Goal: Transaction & Acquisition: Purchase product/service

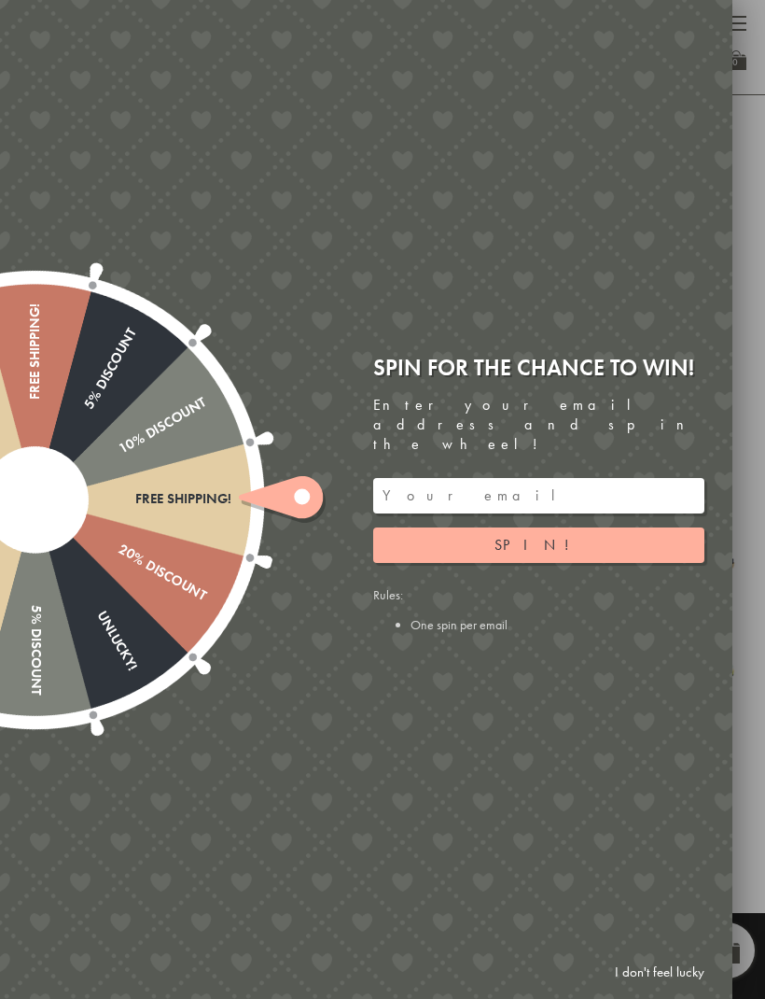
scroll to position [758, 0]
click at [302, 487] on icon at bounding box center [281, 497] width 84 height 42
click at [676, 662] on link "I don't feel lucky" at bounding box center [660, 972] width 108 height 35
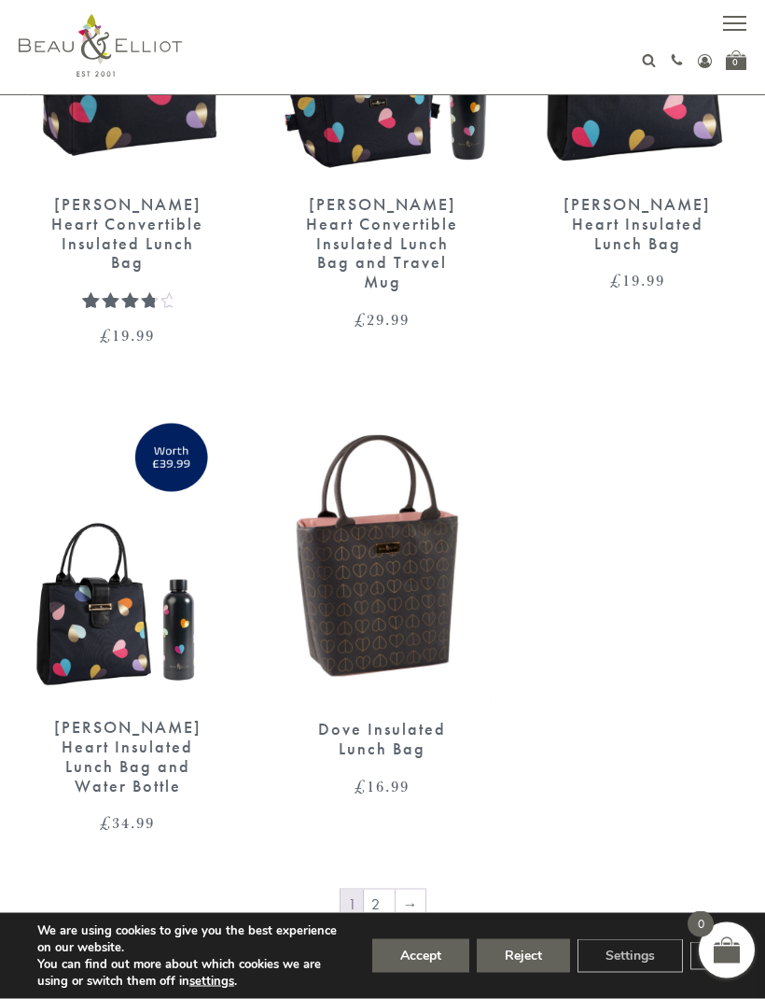
scroll to position [3368, 0]
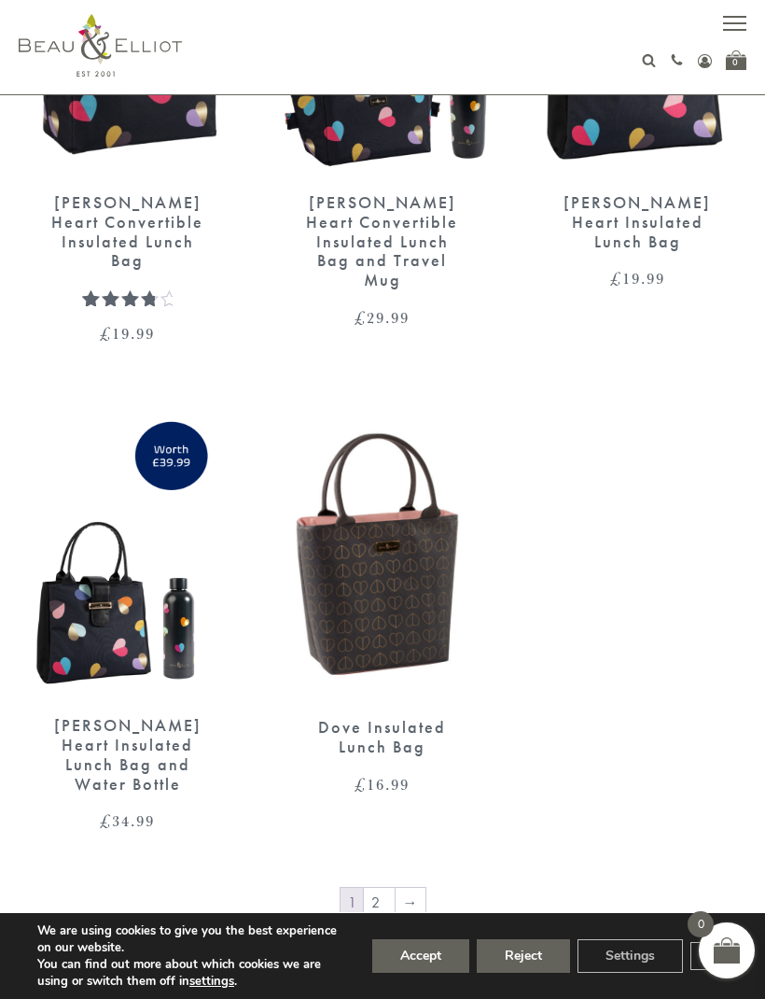
click at [396, 662] on link "→" at bounding box center [411, 903] width 30 height 30
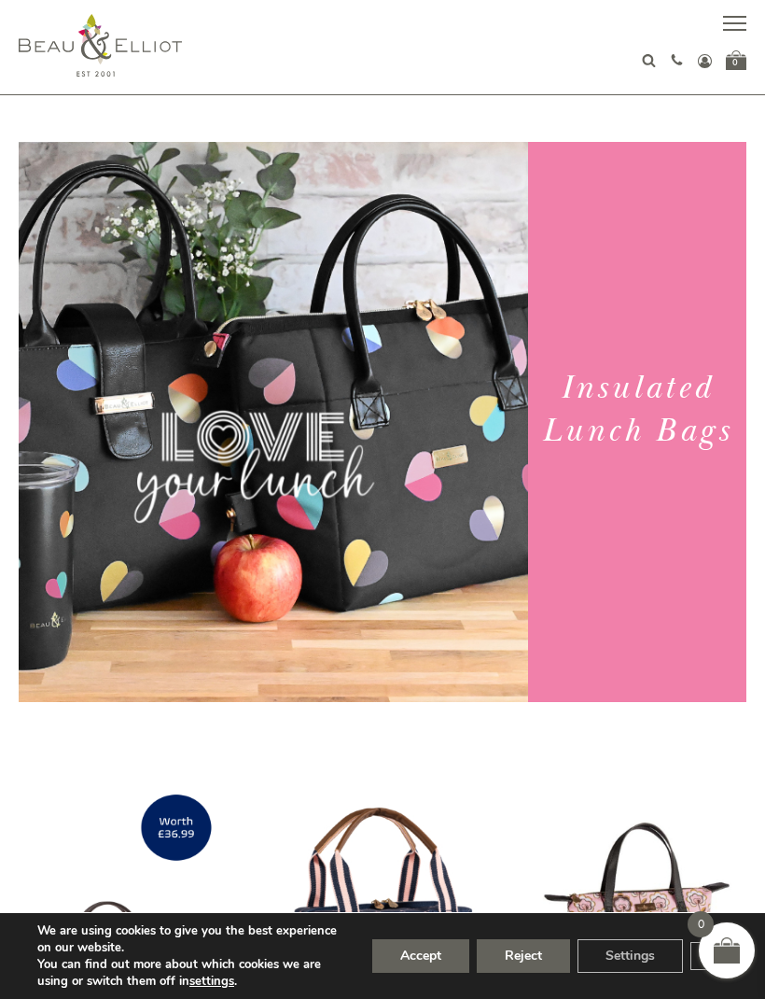
click at [724, 34] on button "button" at bounding box center [734, 25] width 23 height 23
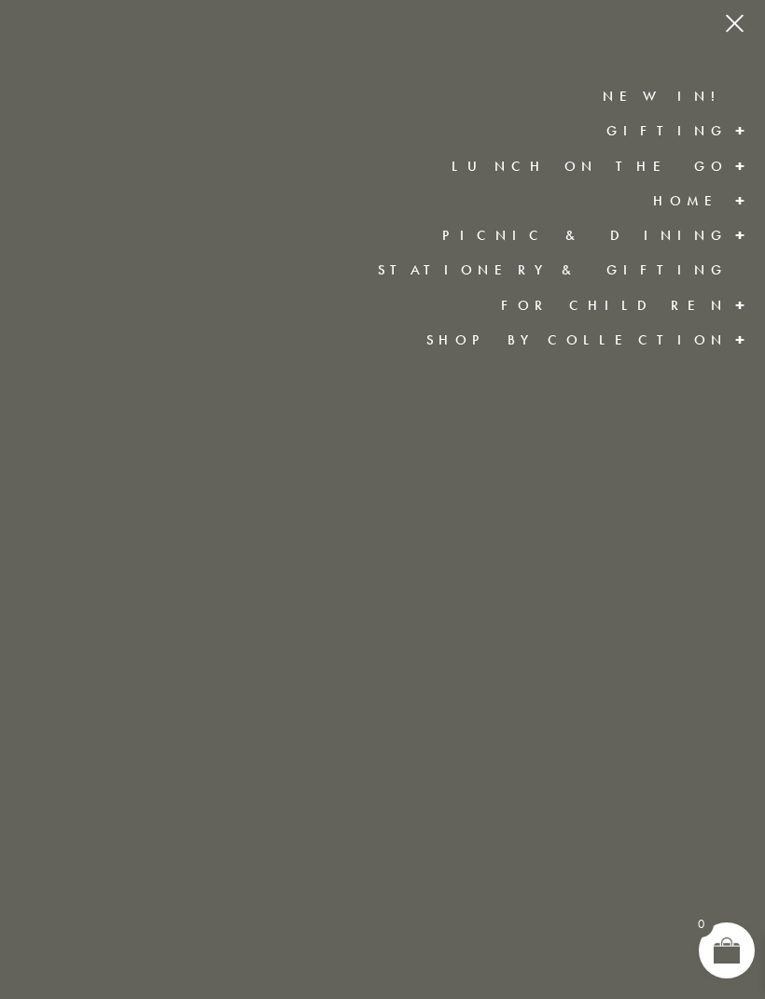
click at [626, 172] on link "Lunch On The Go" at bounding box center [590, 166] width 276 height 19
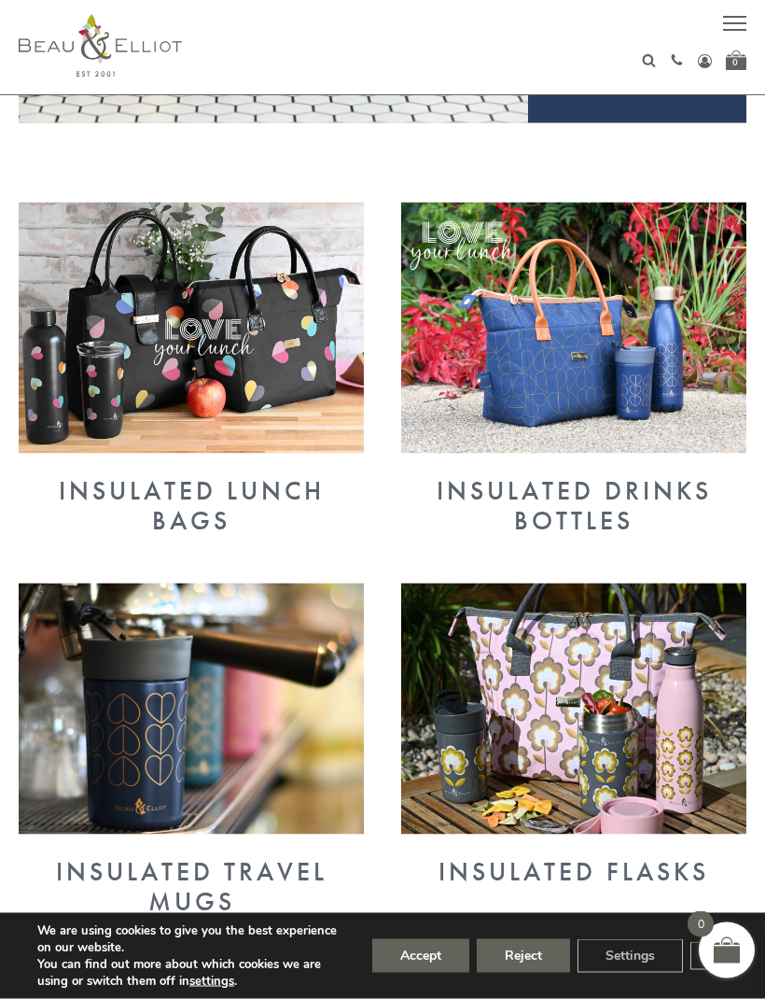
scroll to position [574, 0]
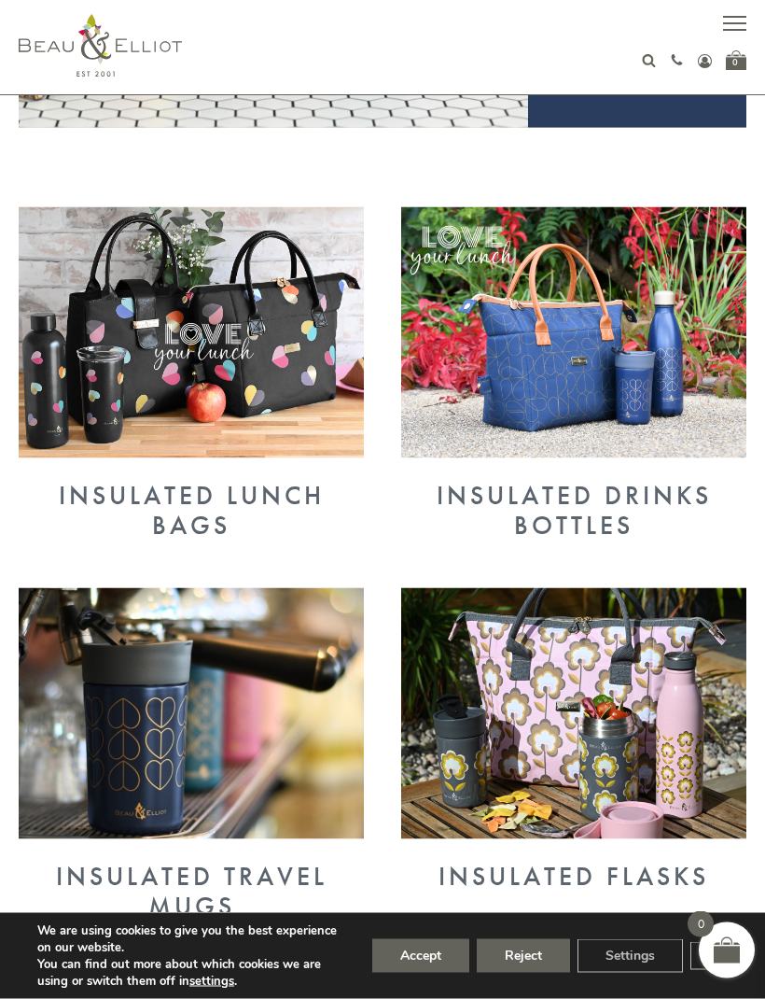
click at [159, 512] on div "Insulated Lunch Bags" at bounding box center [191, 511] width 345 height 60
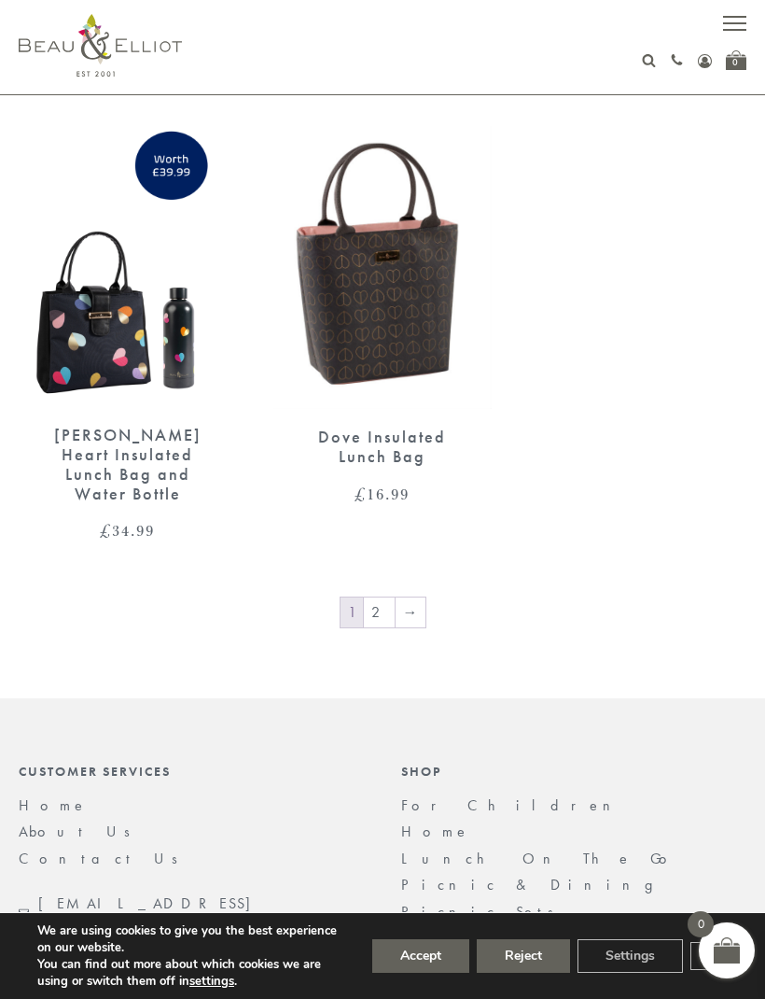
scroll to position [3643, 0]
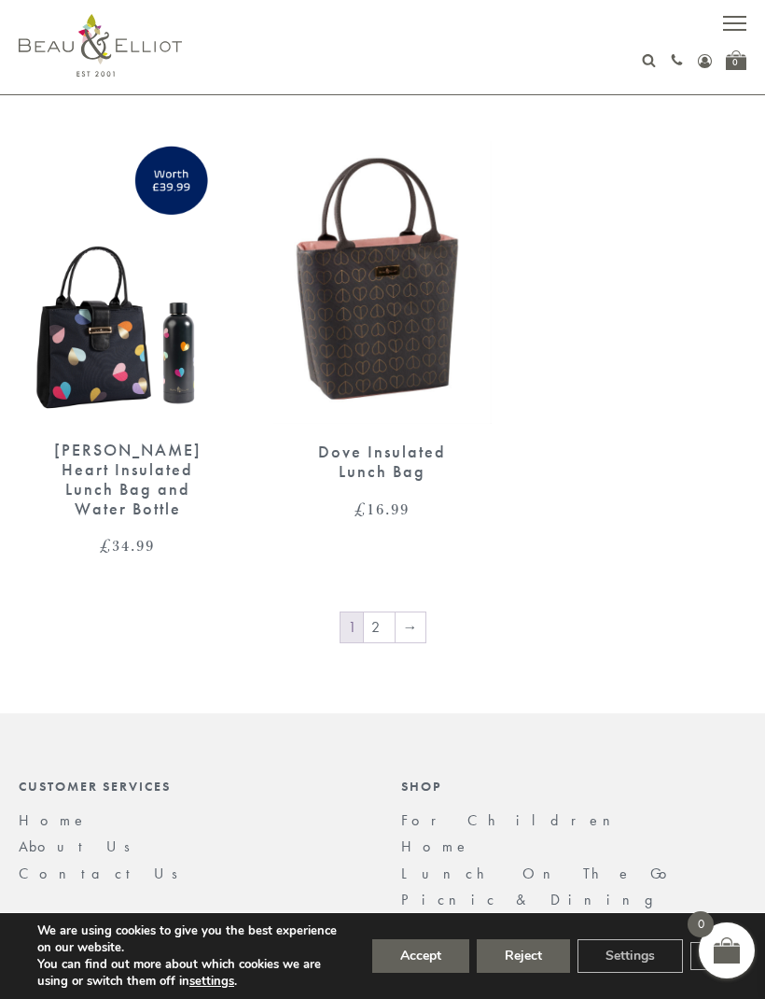
click at [377, 612] on link "2" at bounding box center [379, 627] width 31 height 30
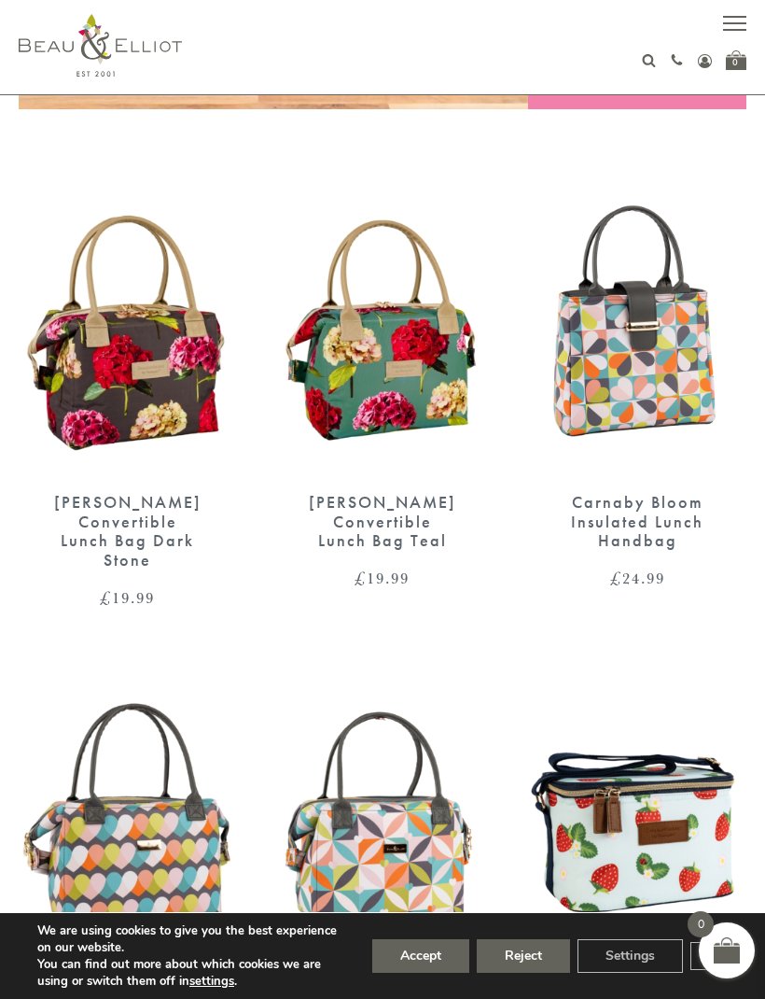
scroll to position [607, 0]
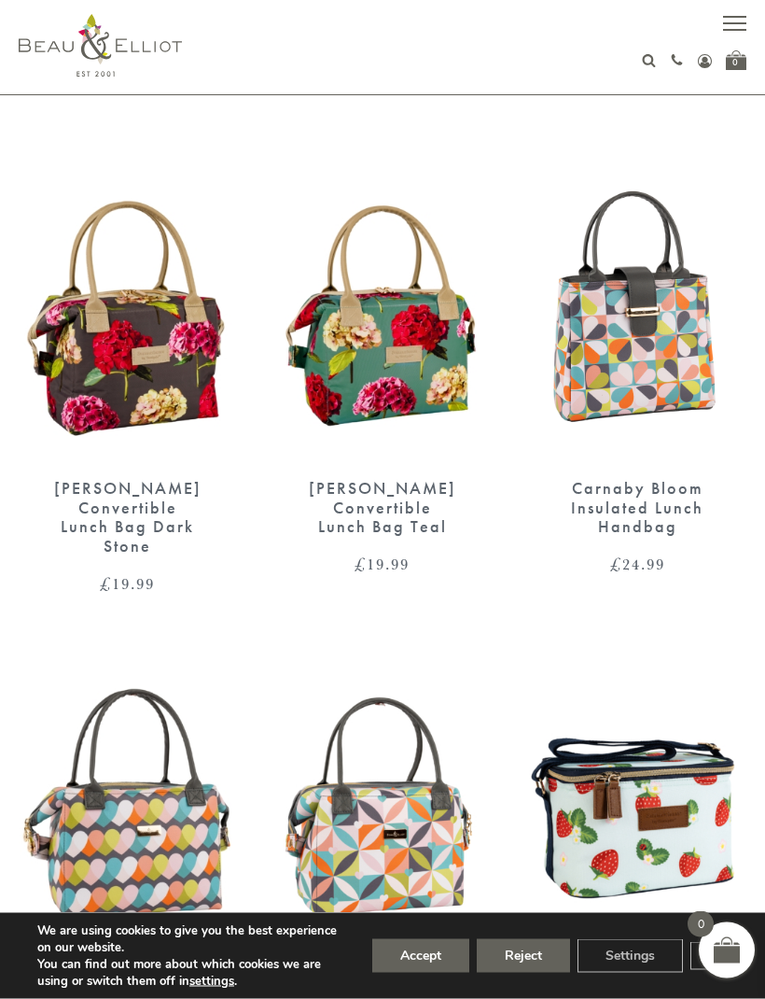
click at [417, 820] on img at bounding box center [382, 806] width 217 height 281
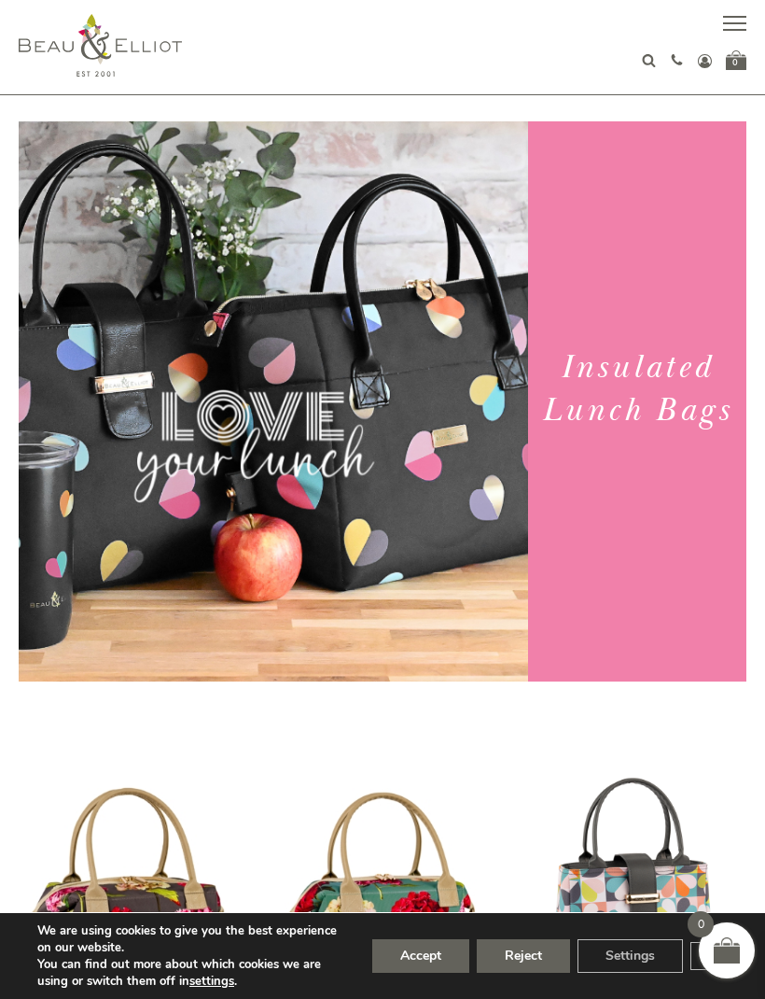
scroll to position [0, 0]
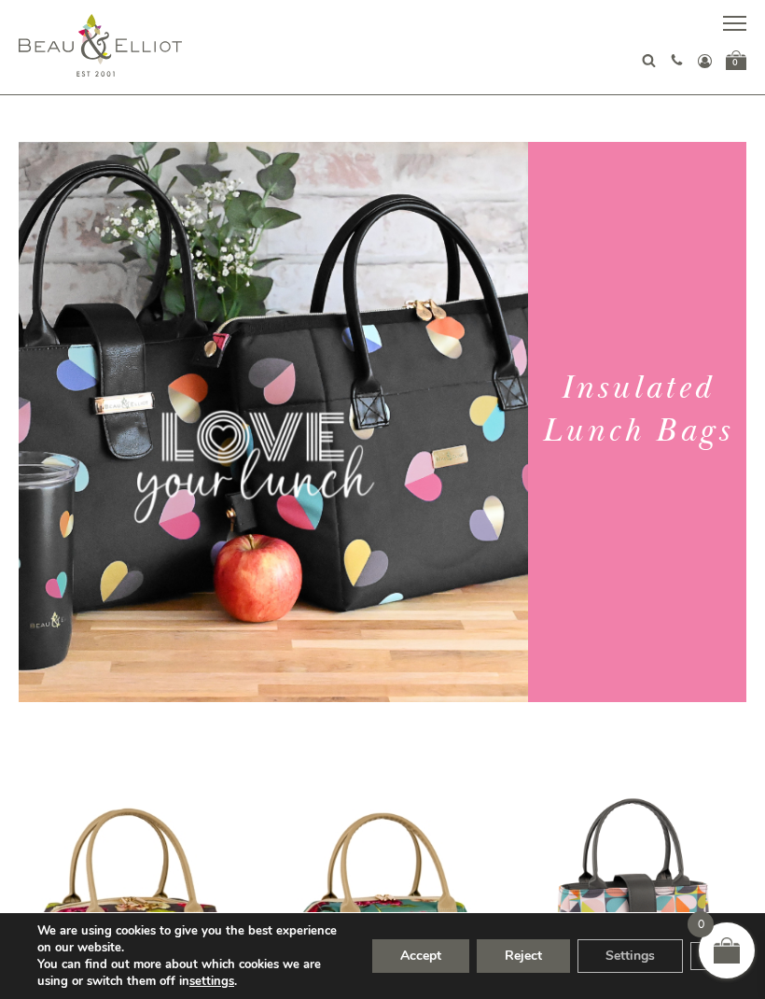
click at [418, 960] on button "Accept" at bounding box center [420, 956] width 97 height 34
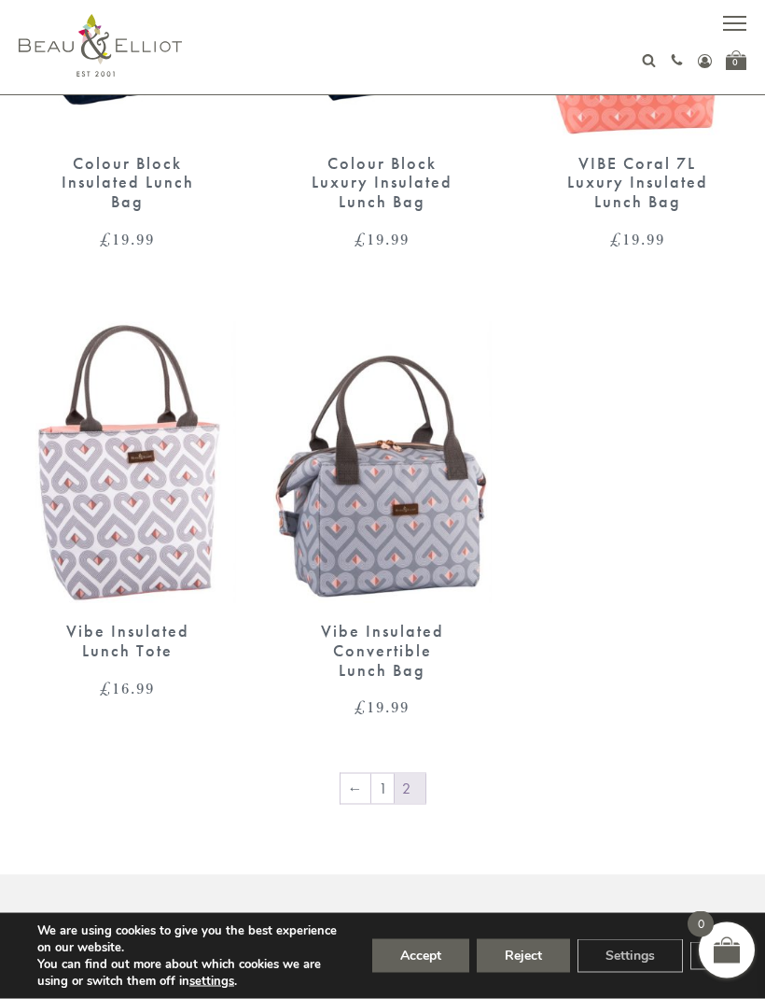
scroll to position [1439, 0]
click at [109, 544] on img at bounding box center [127, 461] width 217 height 281
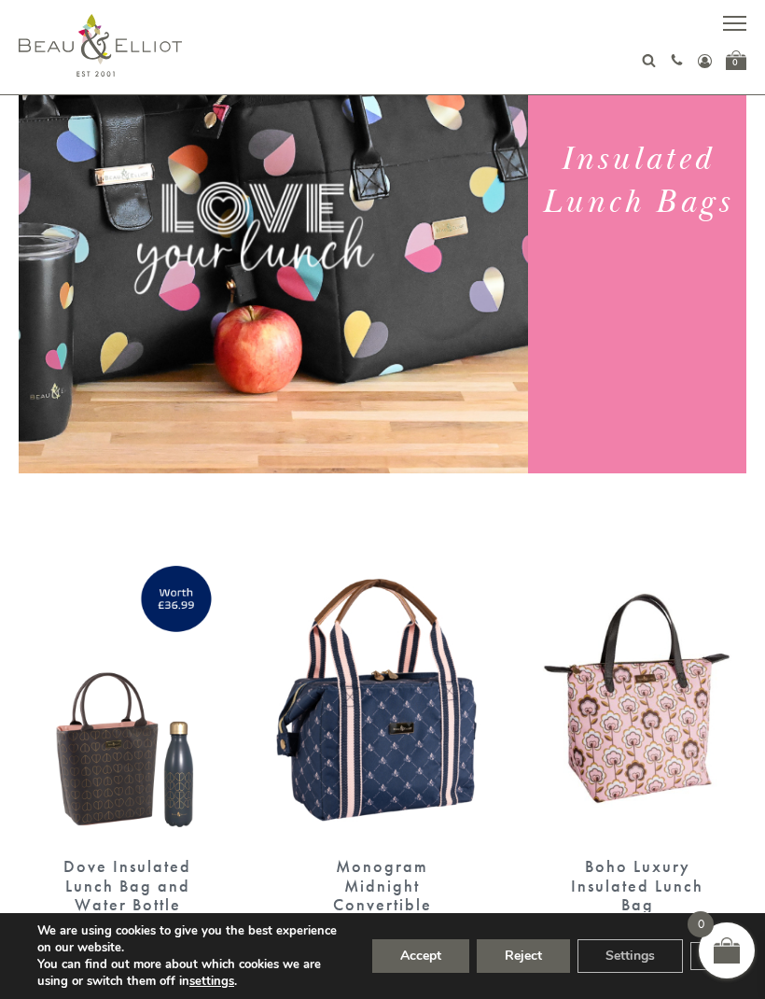
scroll to position [227, 0]
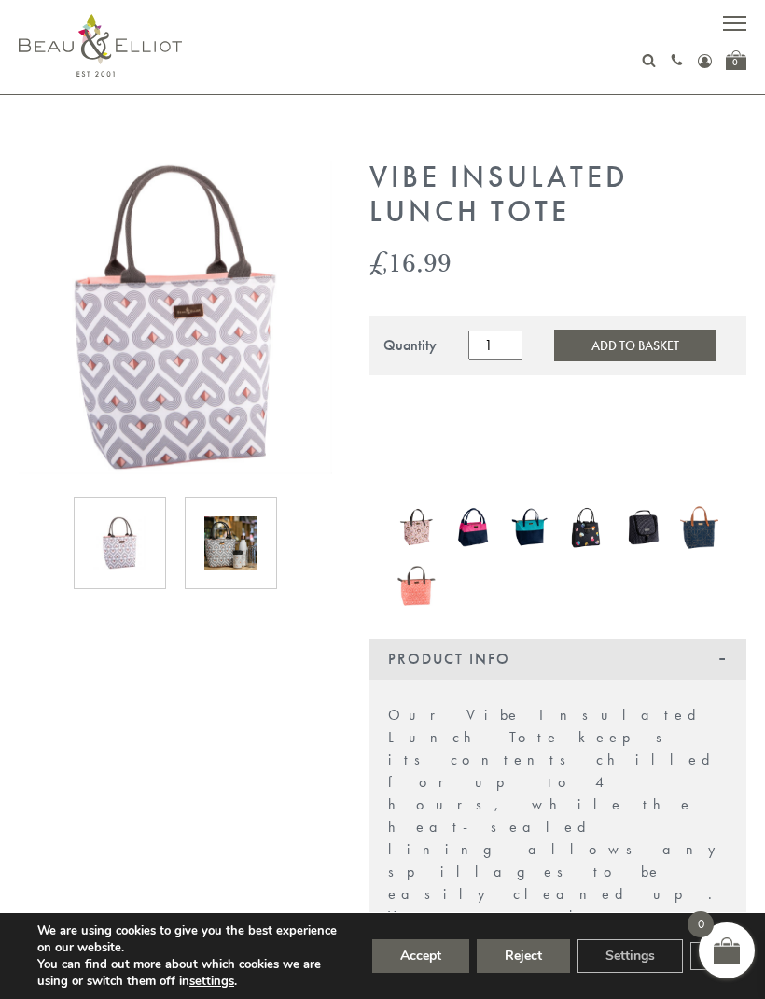
click at [228, 554] on img at bounding box center [230, 542] width 53 height 53
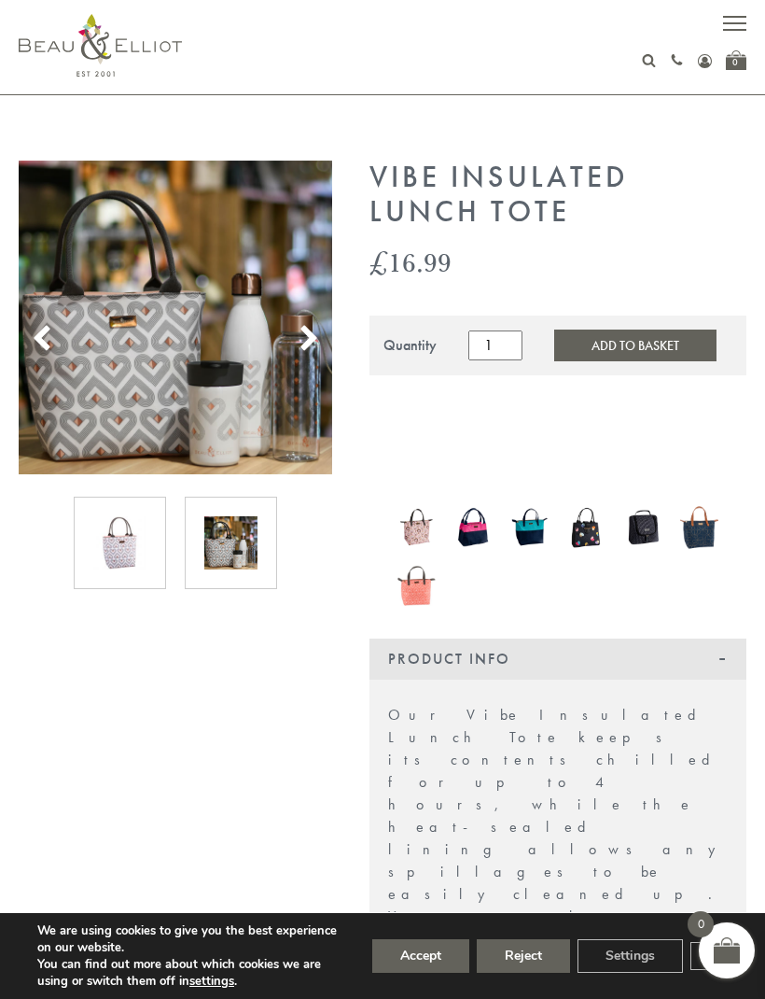
click at [293, 338] on img at bounding box center [176, 318] width 314 height 314
click at [433, 957] on button "Accept" at bounding box center [420, 956] width 97 height 34
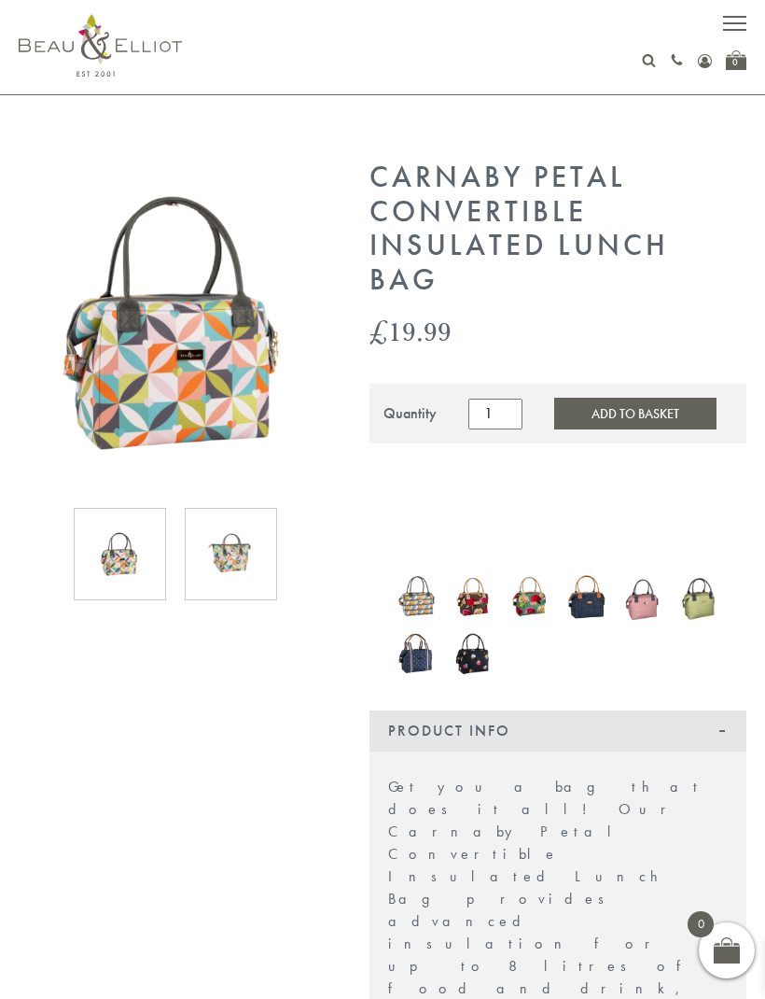
click at [236, 564] on img at bounding box center [230, 553] width 53 height 53
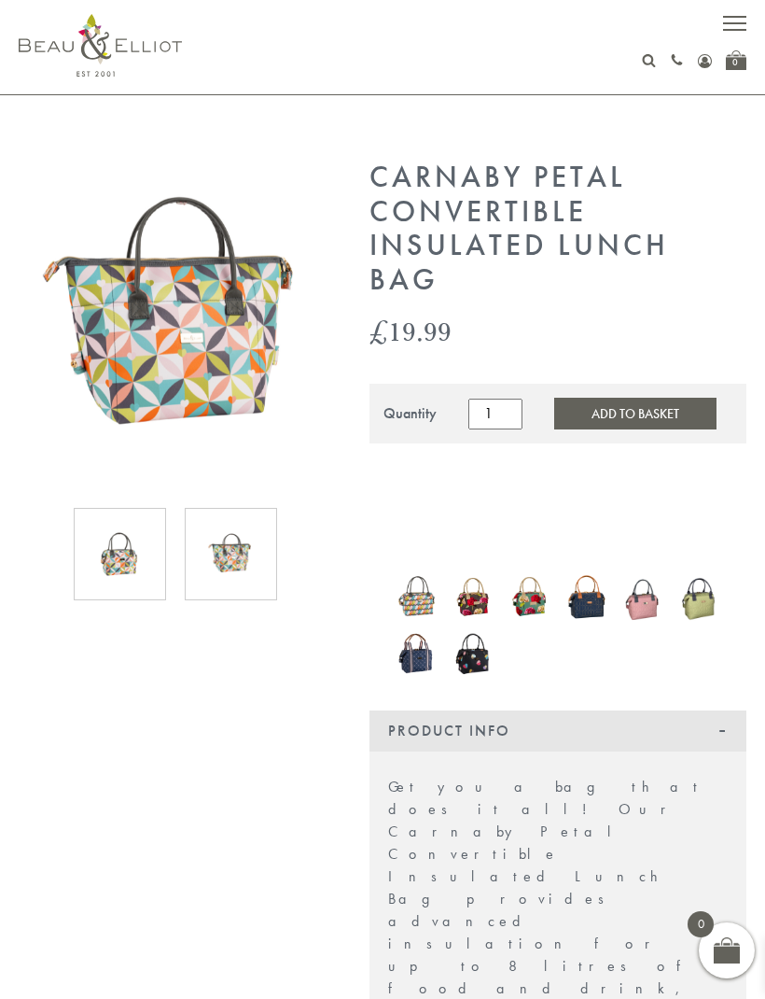
click at [129, 557] on img at bounding box center [119, 553] width 53 height 53
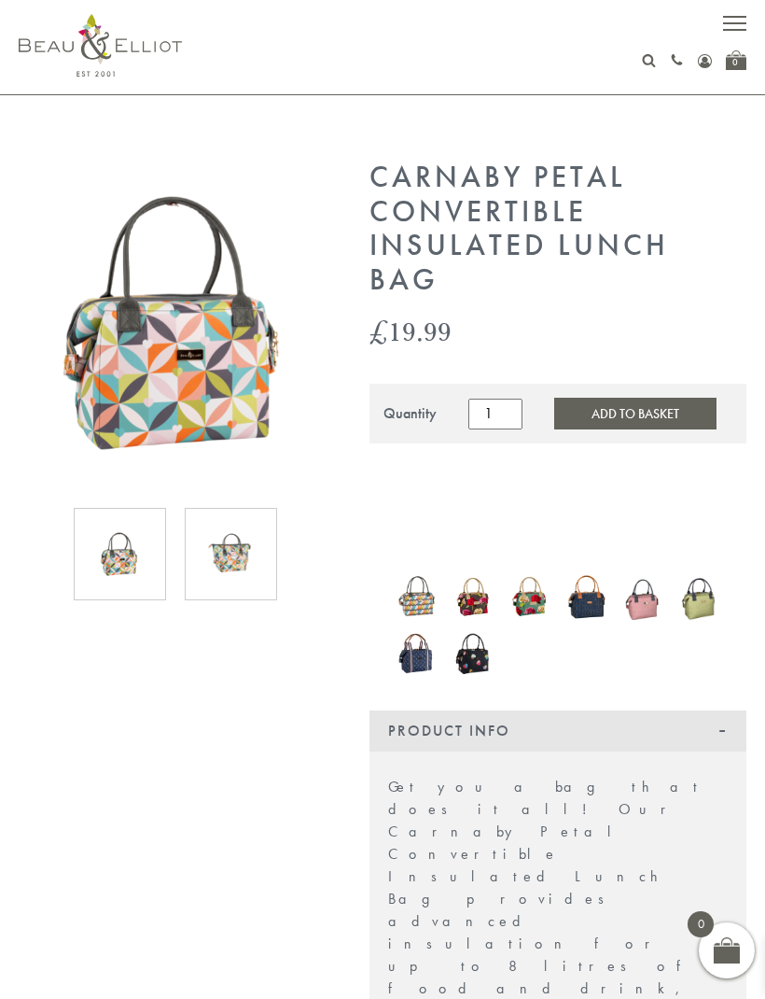
click at [138, 565] on img at bounding box center [119, 553] width 53 height 53
click at [244, 549] on img at bounding box center [230, 553] width 53 height 53
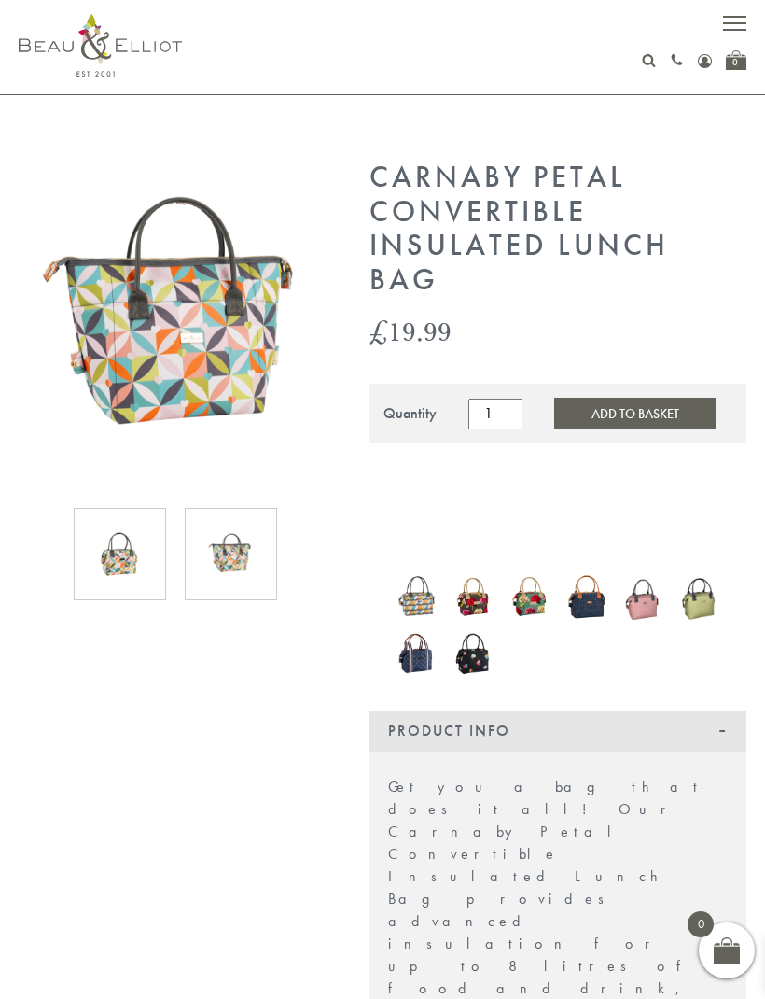
click at [123, 574] on img at bounding box center [119, 553] width 53 height 53
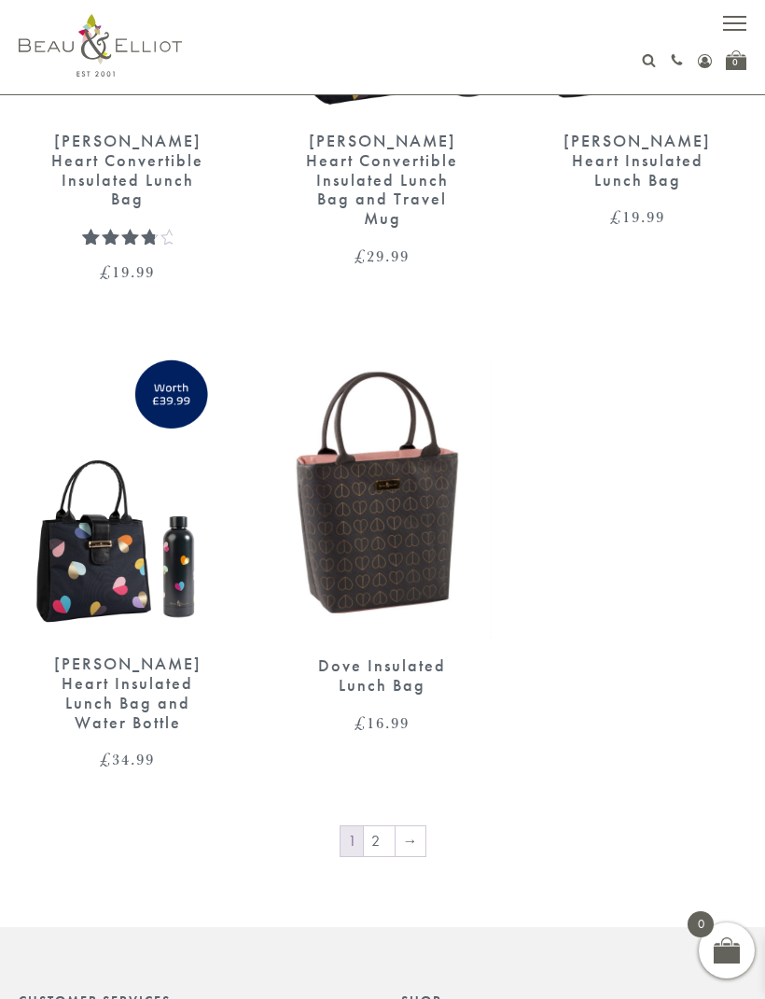
scroll to position [3429, 0]
